Goal: Task Accomplishment & Management: Complete application form

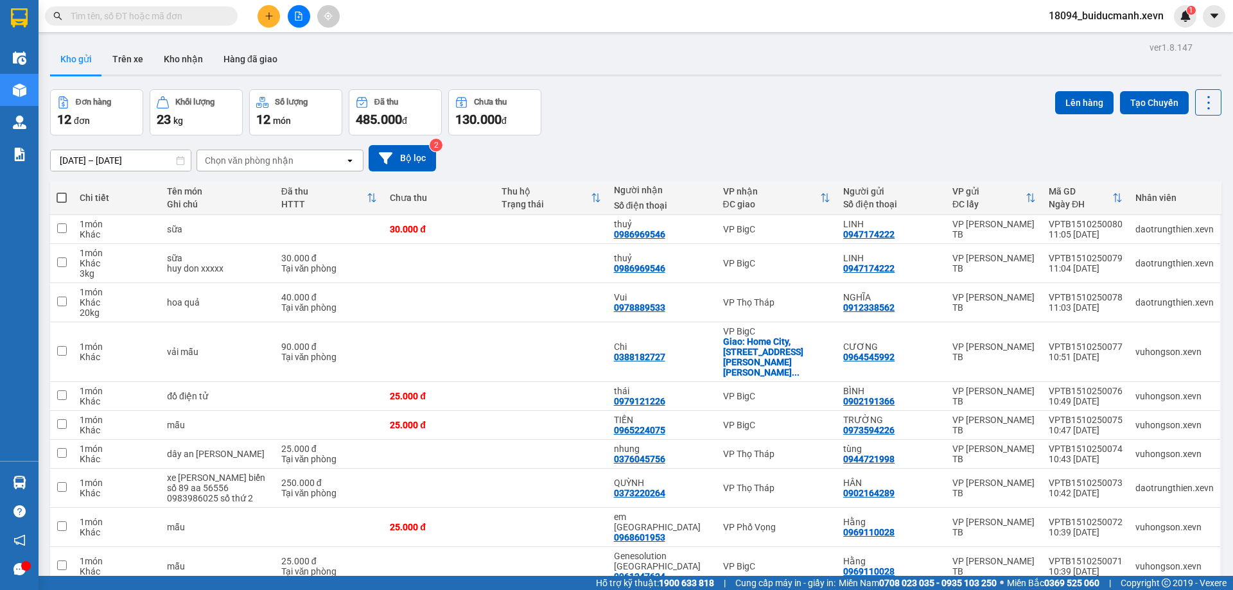
click at [197, 18] on input "text" at bounding box center [147, 16] width 152 height 14
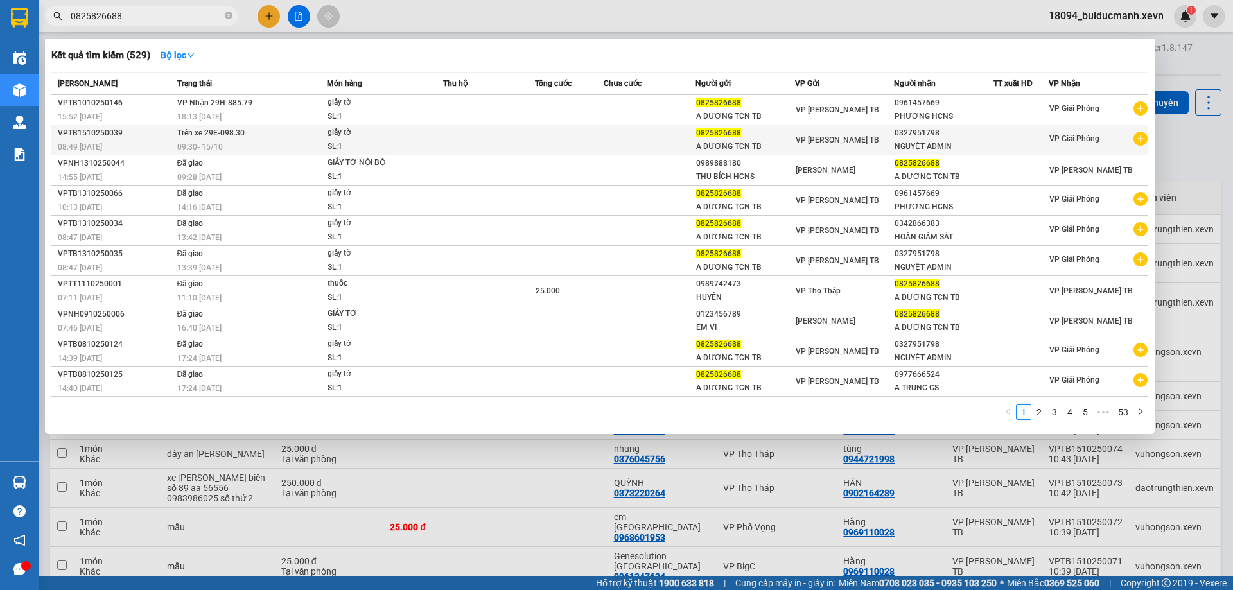
type input "0825826688"
click at [292, 129] on td "Trên xe 29E-098.30 09:30 [DATE]" at bounding box center [250, 140] width 153 height 30
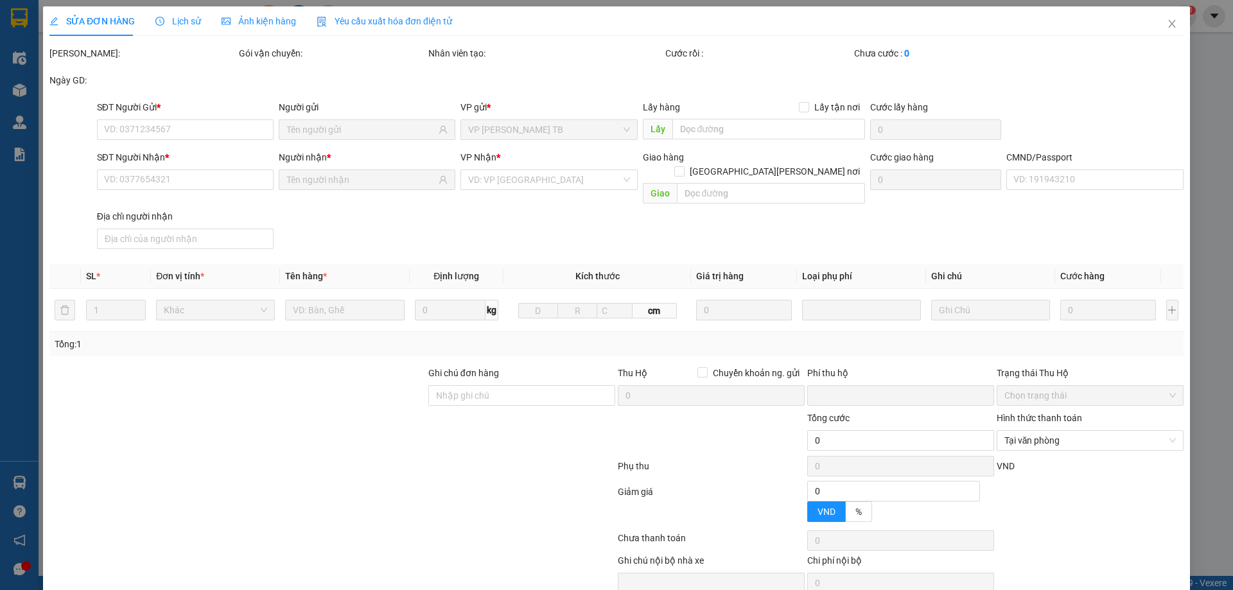
type input "0825826688"
type input "0327951798"
type input "1"
type input "0"
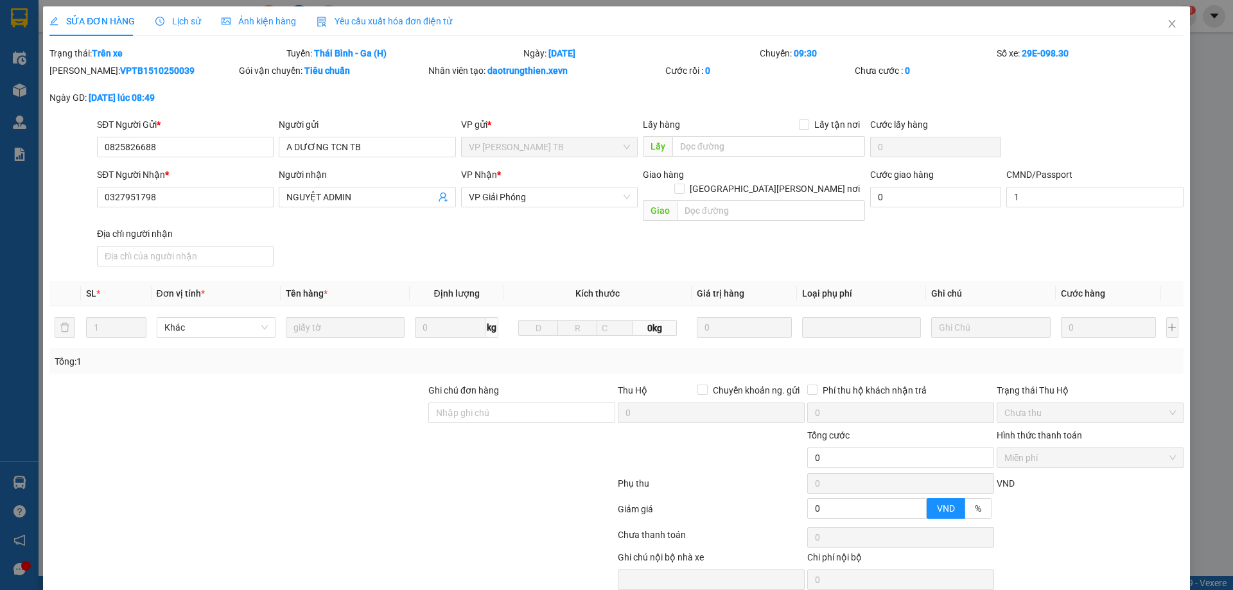
click at [192, 21] on span "Lịch sử" at bounding box center [178, 21] width 46 height 10
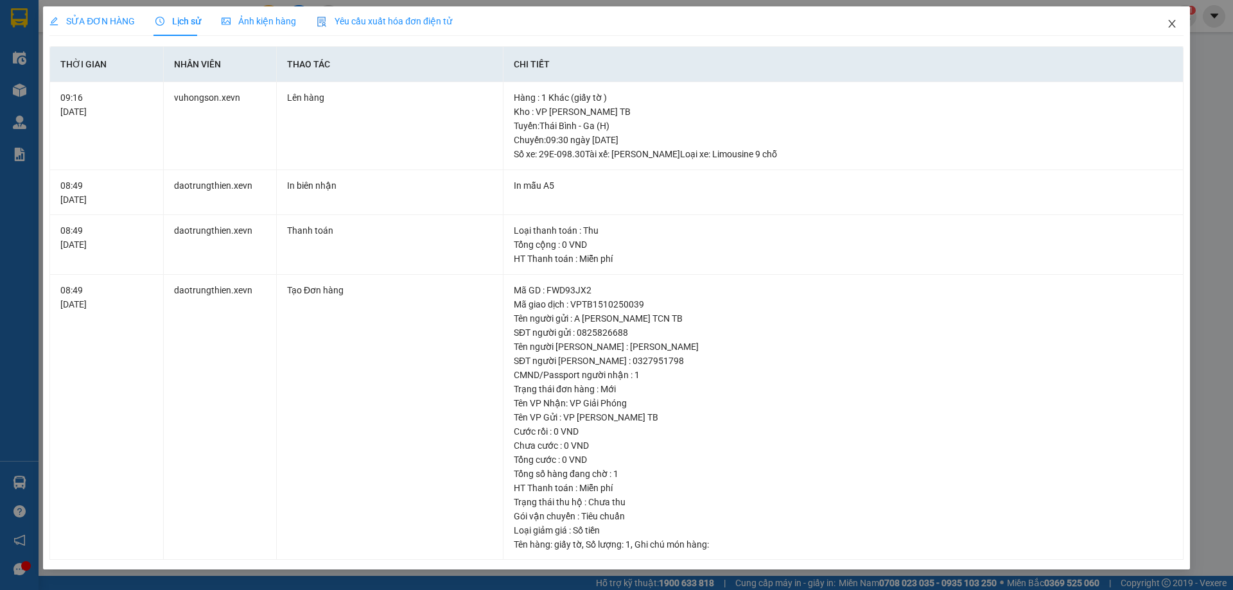
click at [1167, 21] on icon "close" at bounding box center [1172, 24] width 10 height 10
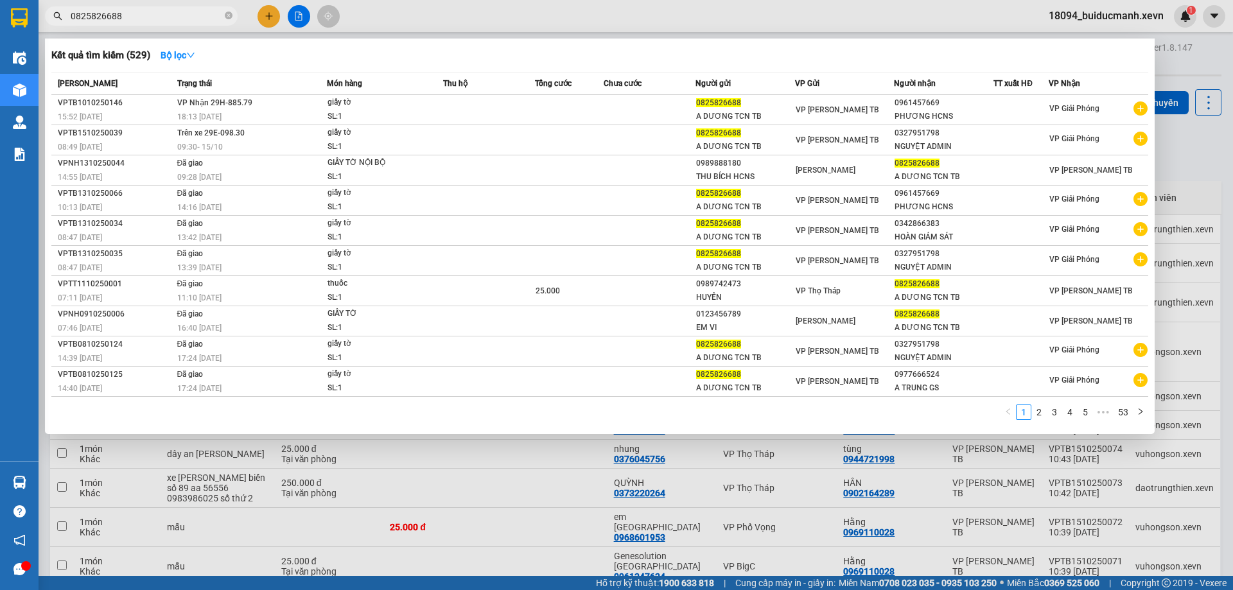
click at [155, 17] on input "0825826688" at bounding box center [147, 16] width 152 height 14
